Goal: Task Accomplishment & Management: Manage account settings

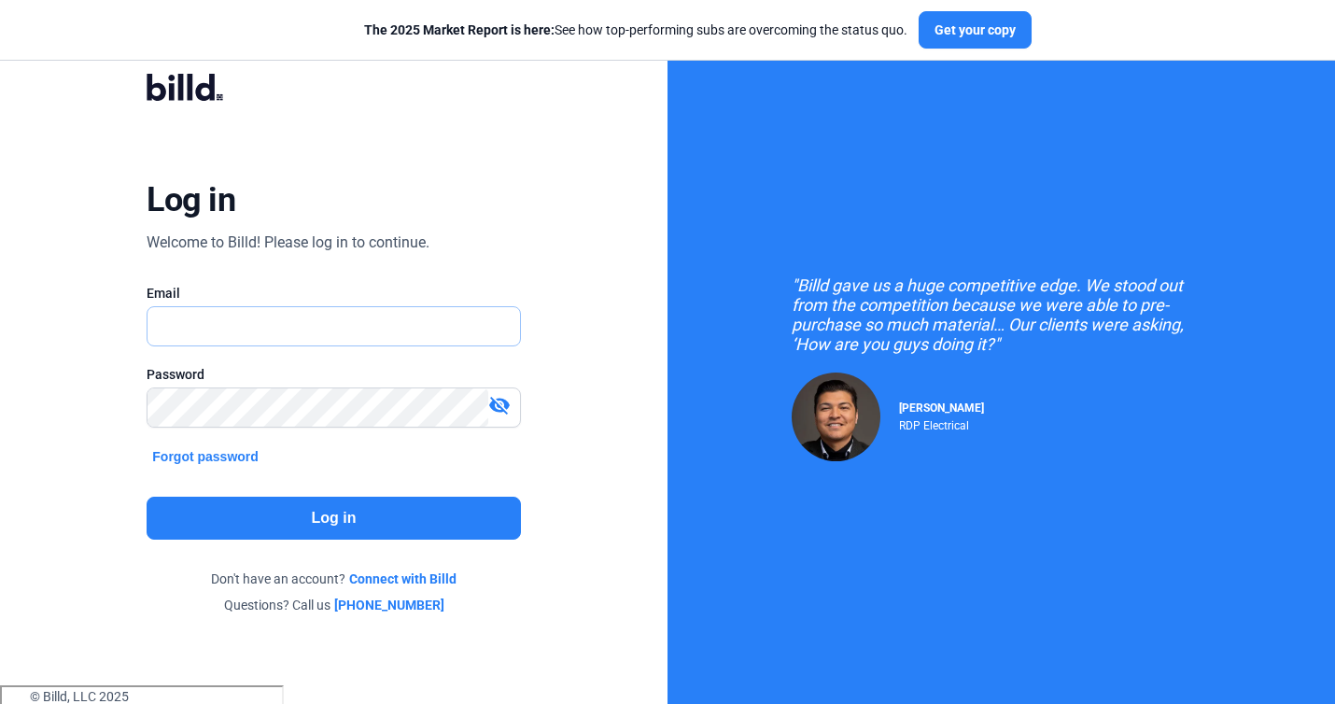
type input "[PERSON_NAME][EMAIL_ADDRESS][PERSON_NAME][DOMAIN_NAME]"
click at [248, 505] on button "Log in" at bounding box center [333, 518] width 373 height 43
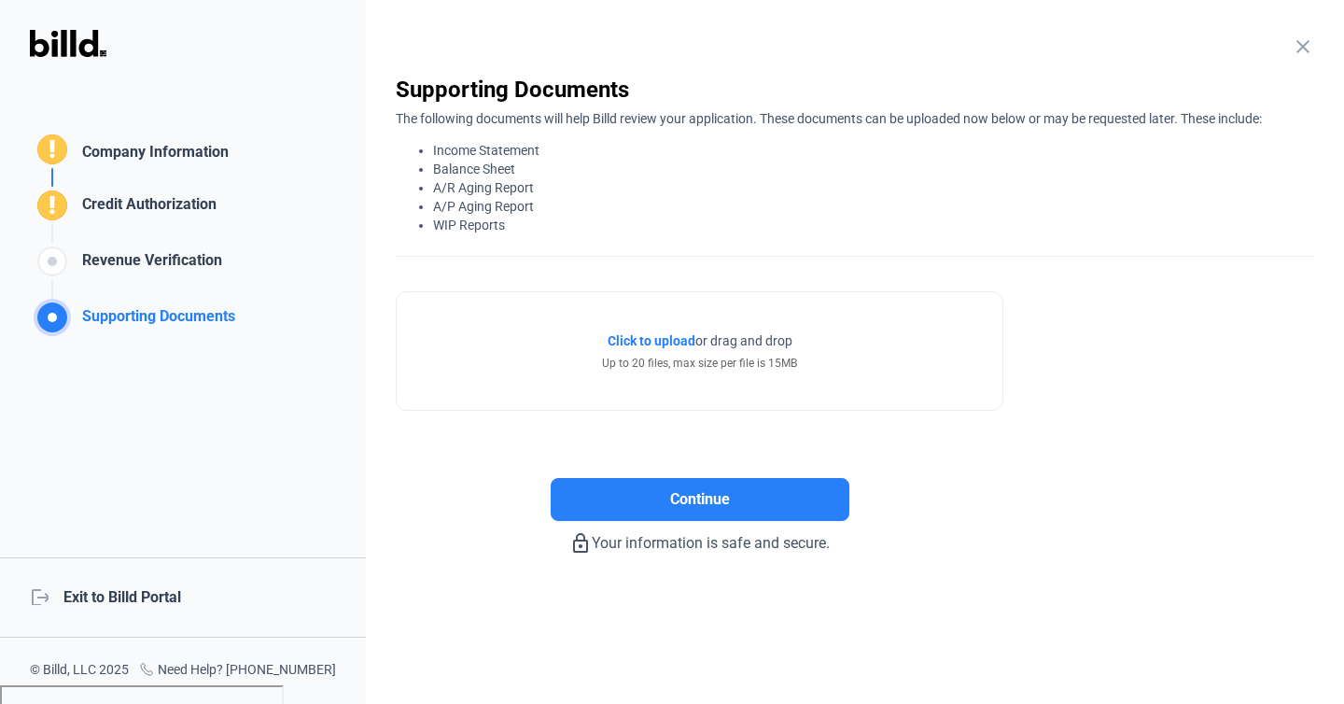
click at [119, 597] on div "logout Exit to Billd Portal" at bounding box center [183, 597] width 366 height 80
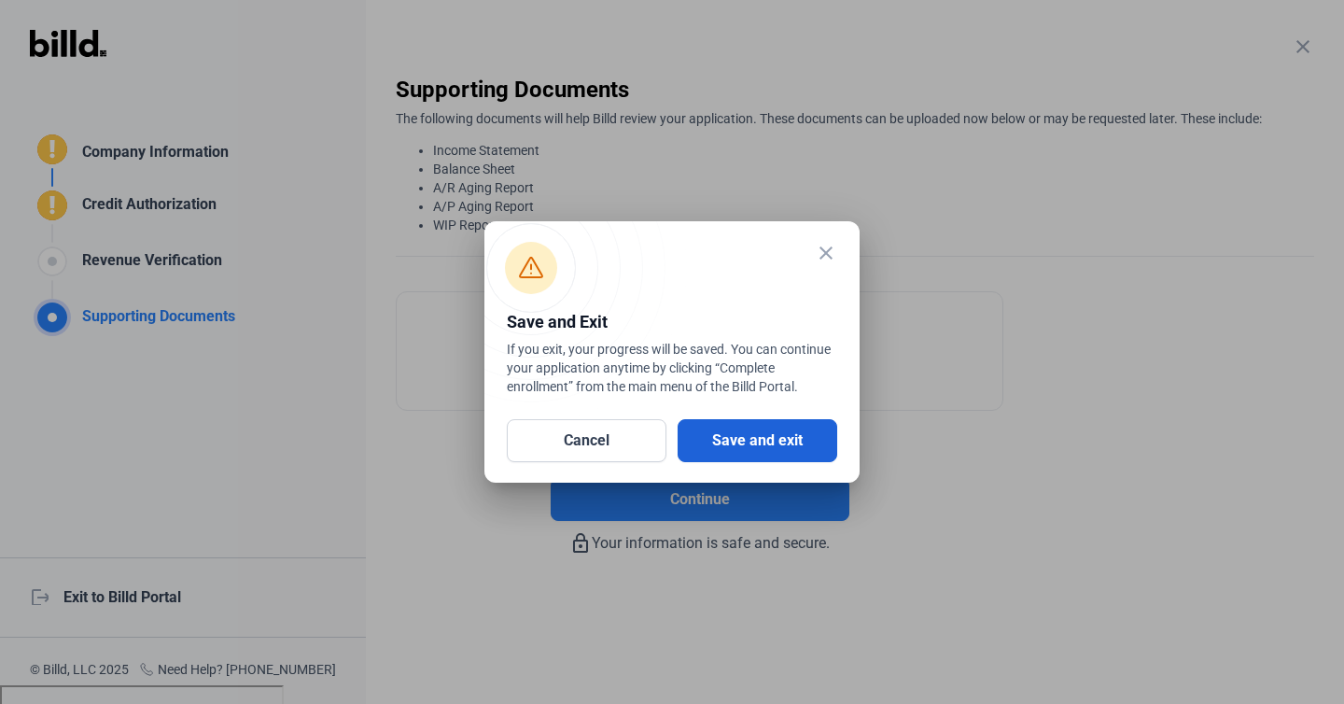
click at [720, 438] on button "Save and exit" at bounding box center [758, 440] width 160 height 43
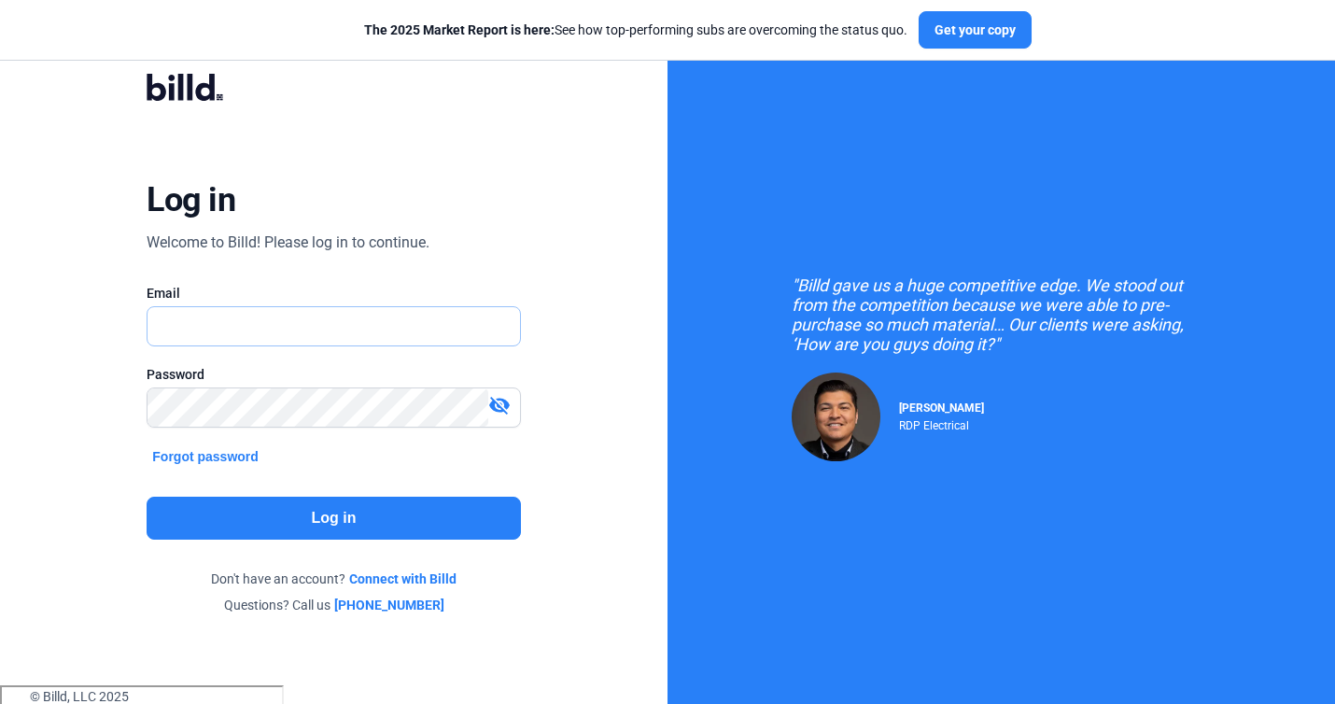
type input "tyler.brown@billd.com"
click at [274, 513] on button "Log in" at bounding box center [333, 518] width 373 height 43
type input "[PERSON_NAME][EMAIL_ADDRESS][PERSON_NAME][DOMAIN_NAME]"
click at [301, 507] on button "Log in" at bounding box center [333, 518] width 373 height 43
click at [269, 517] on button "Log in" at bounding box center [333, 518] width 373 height 43
